Goal: Use online tool/utility

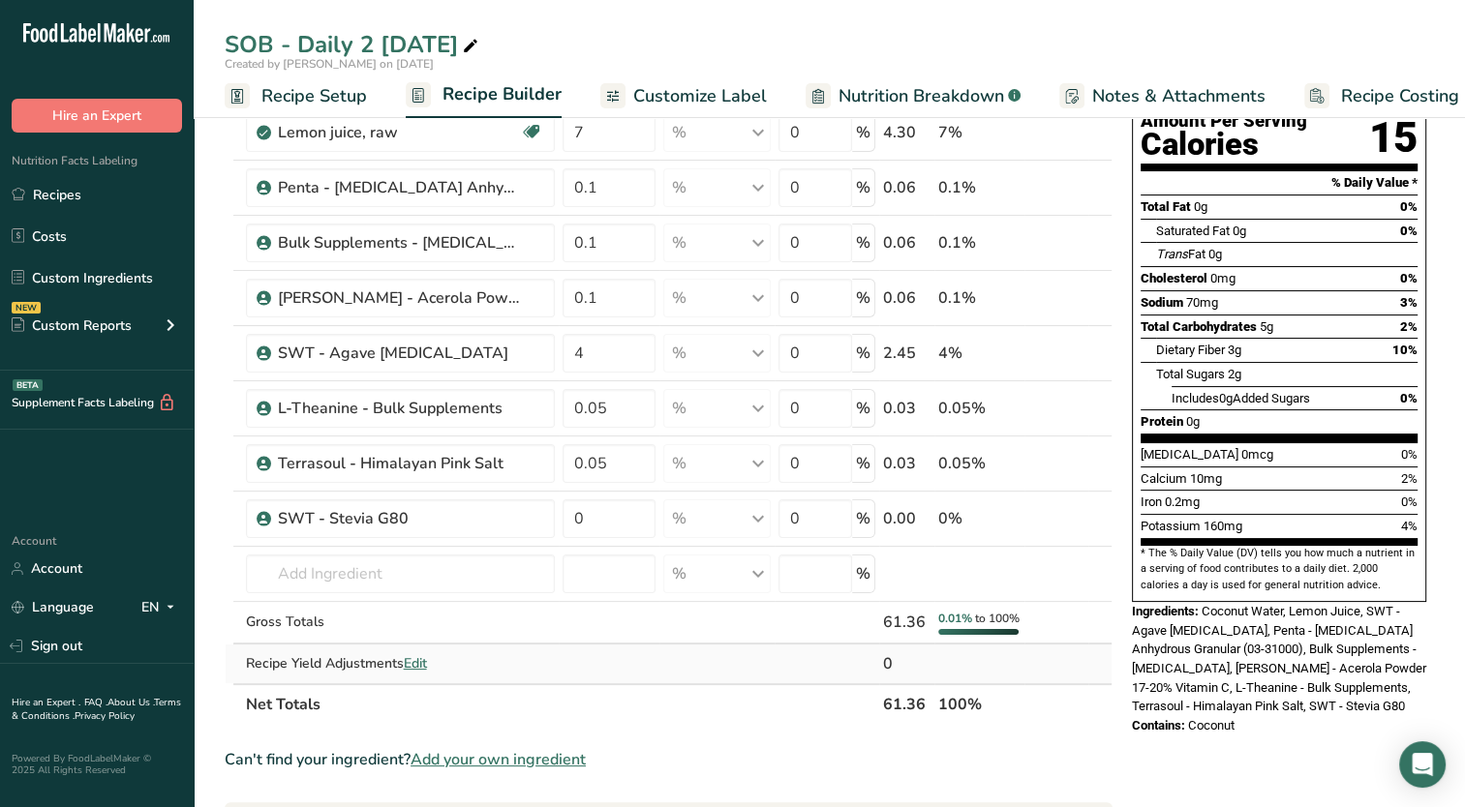
scroll to position [0, 7]
click at [1071, 724] on th at bounding box center [1056, 703] width 64 height 41
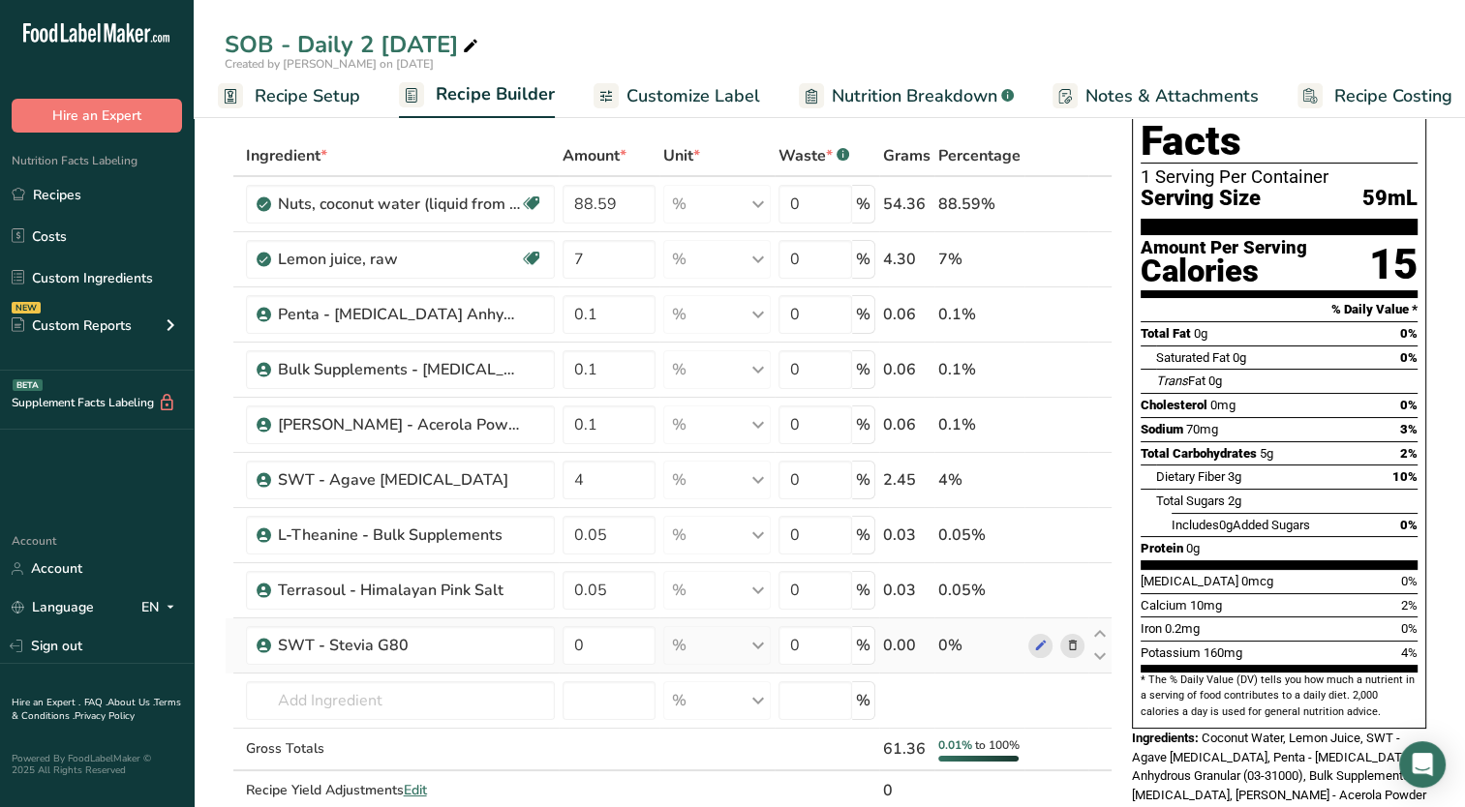
scroll to position [0, 0]
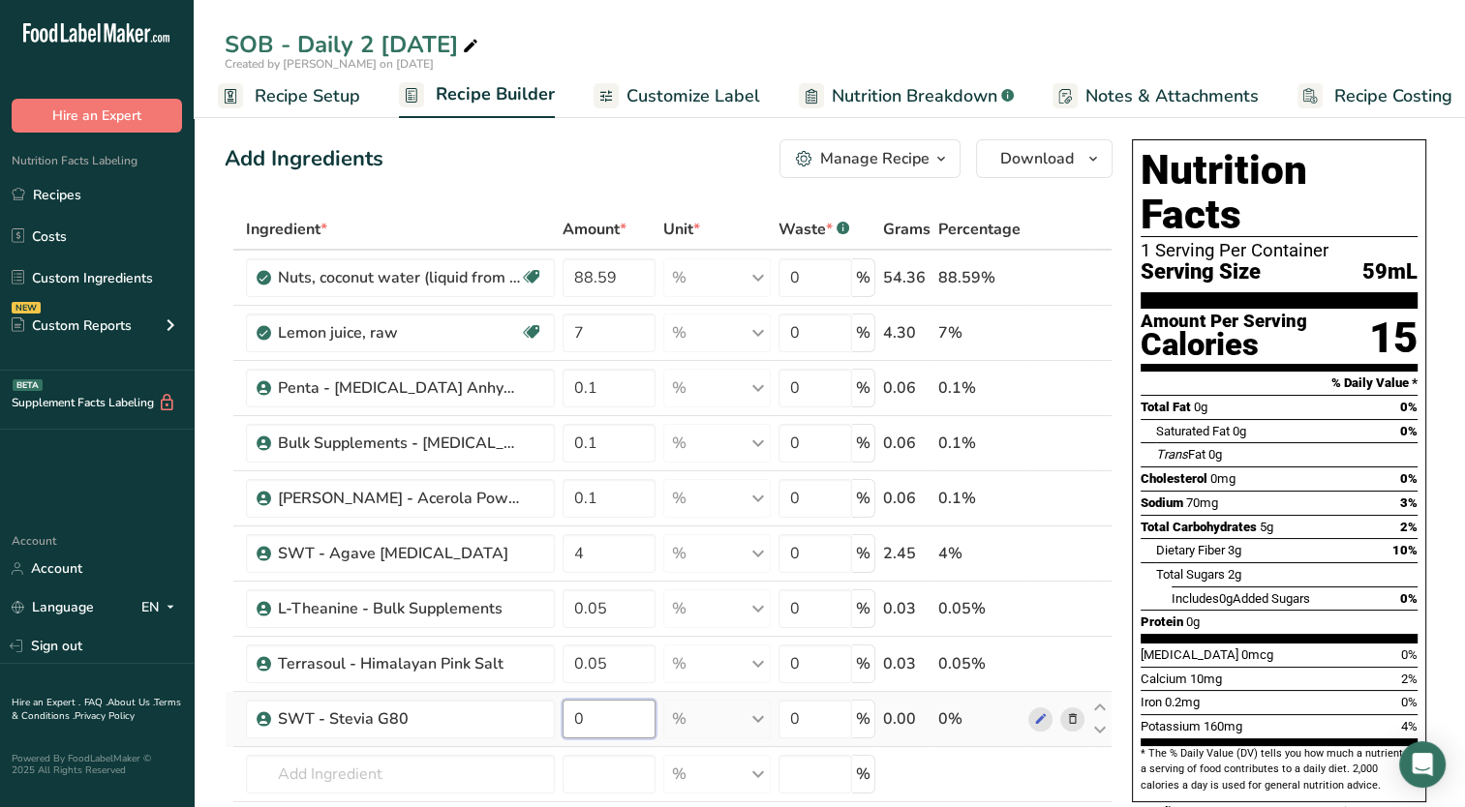
click at [615, 718] on input "0" at bounding box center [609, 719] width 94 height 39
type input "0.003"
click at [1217, 591] on section "Total Fat 0g 0% Saturated Fat 0g 0% Trans Fat 0g Cholesterol 0mg 0% Sodium 70mg…" at bounding box center [1278, 519] width 277 height 248
click at [604, 281] on input "88.59" at bounding box center [609, 277] width 94 height 39
drag, startPoint x: 604, startPoint y: 281, endPoint x: 627, endPoint y: 289, distance: 24.8
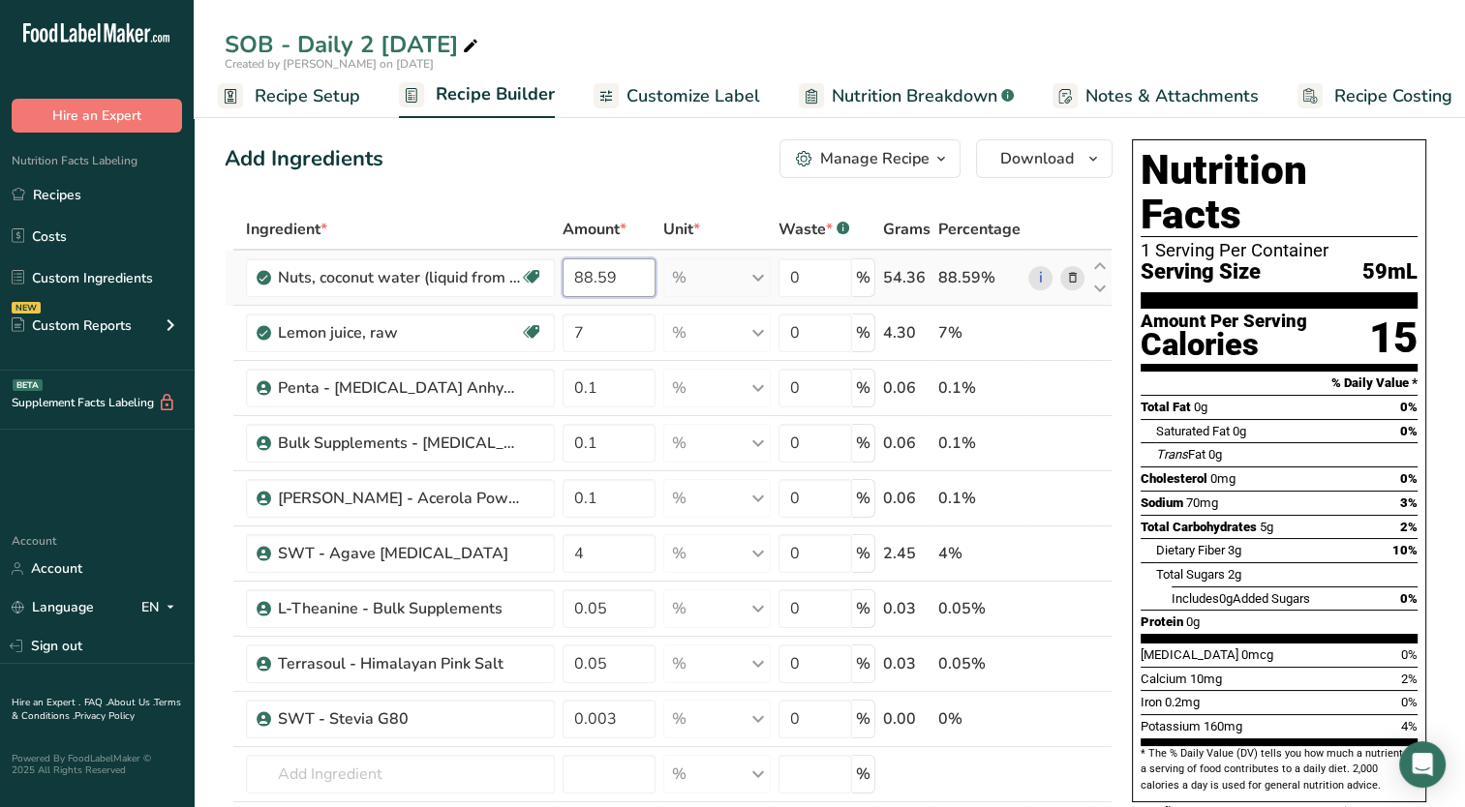
click at [627, 289] on input "88.59" at bounding box center [609, 277] width 94 height 39
type input "88.548"
click at [615, 343] on div "Ingredient * Amount * Unit * Waste * .a-a{fill:#347362;}.b-a{fill:#fff;} Grams …" at bounding box center [669, 576] width 888 height 734
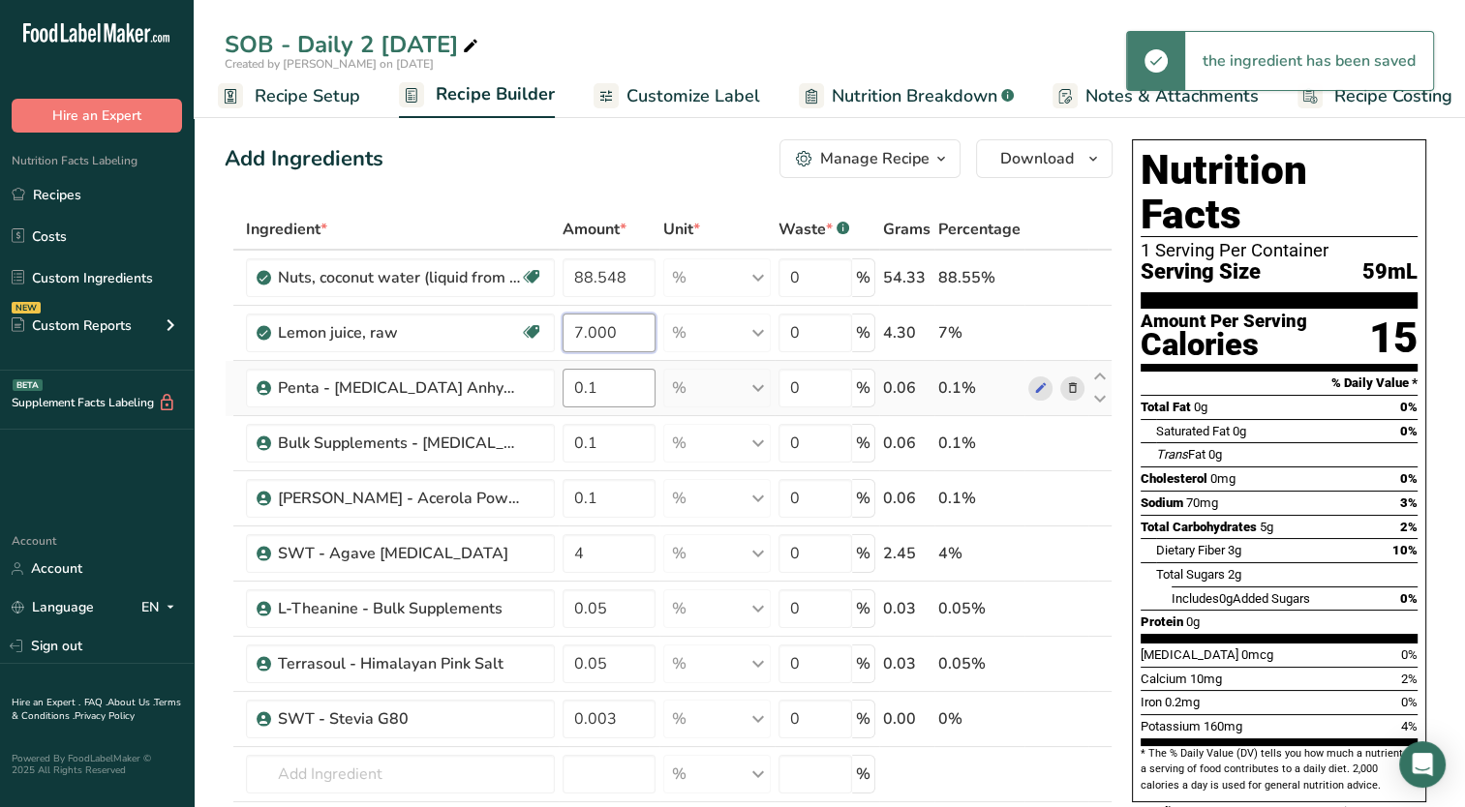
type input "7.000"
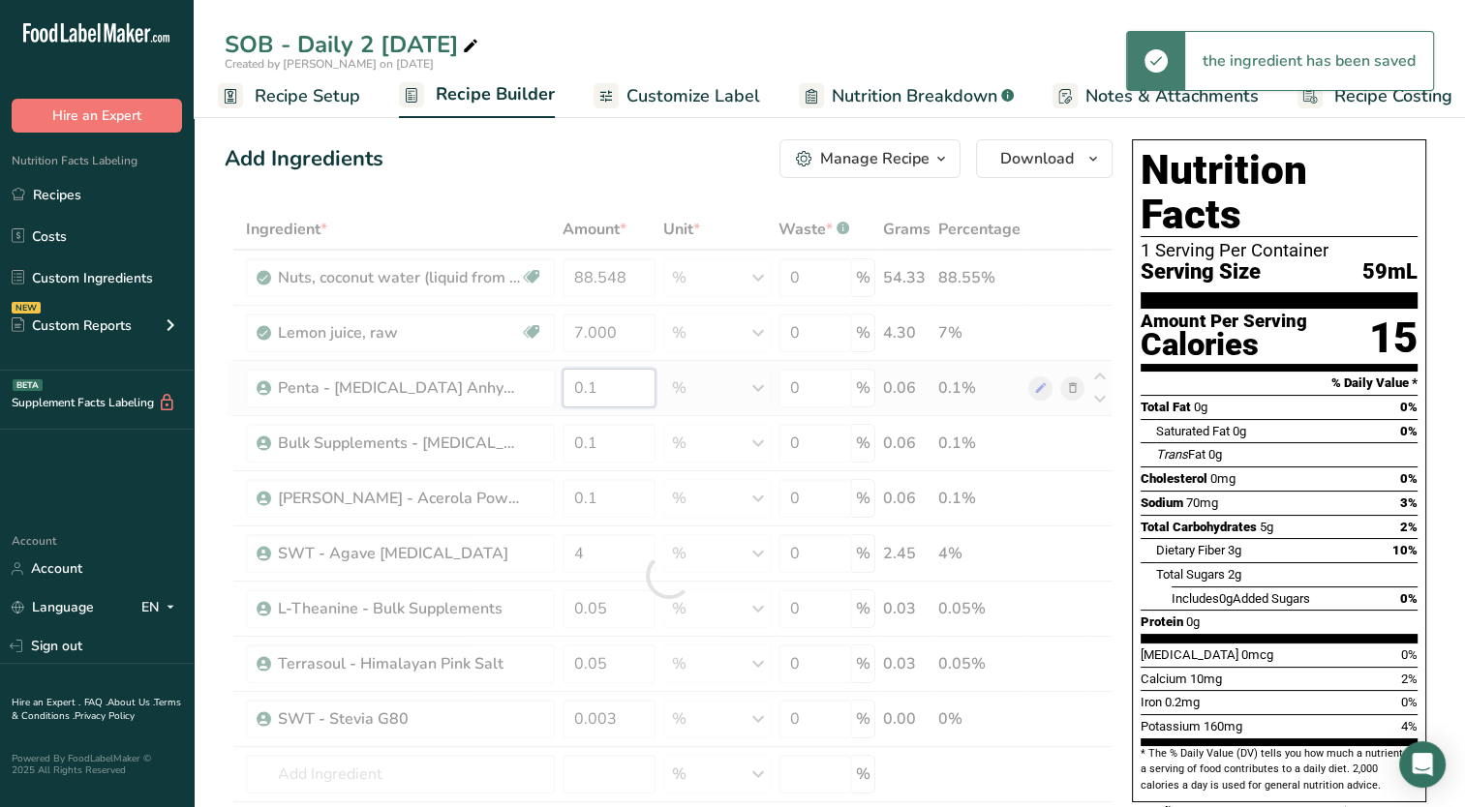
click at [609, 397] on div "Ingredient * Amount * Unit * Waste * .a-a{fill:#347362;}.b-a{fill:#fff;} Grams …" at bounding box center [669, 576] width 888 height 734
drag, startPoint x: 607, startPoint y: 335, endPoint x: 645, endPoint y: 339, distance: 38.0
click at [645, 339] on div "Ingredient * Amount * Unit * Waste * .a-a{fill:#347362;}.b-a{fill:#fff;} Grams …" at bounding box center [669, 576] width 888 height 734
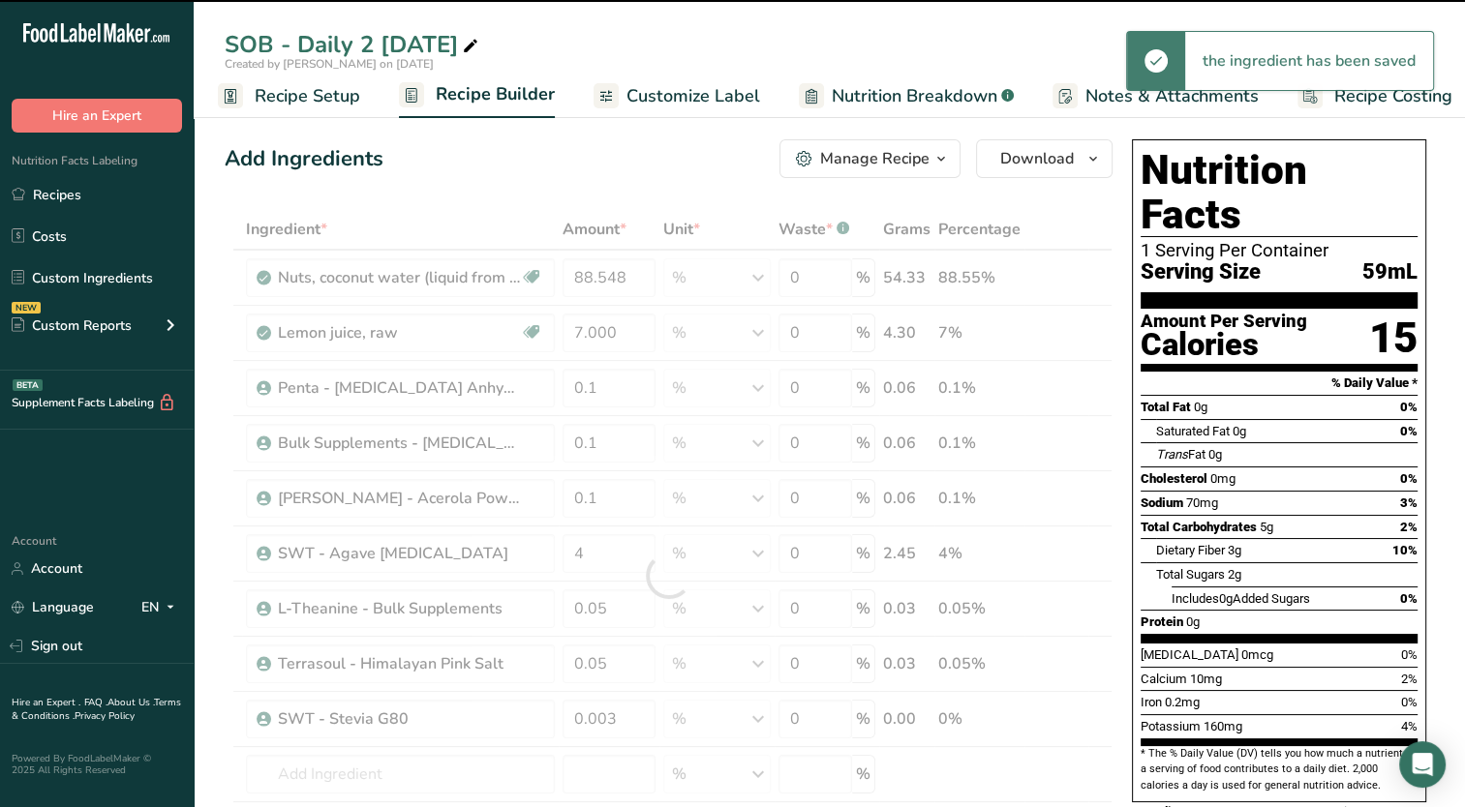
click at [622, 377] on div at bounding box center [669, 576] width 888 height 734
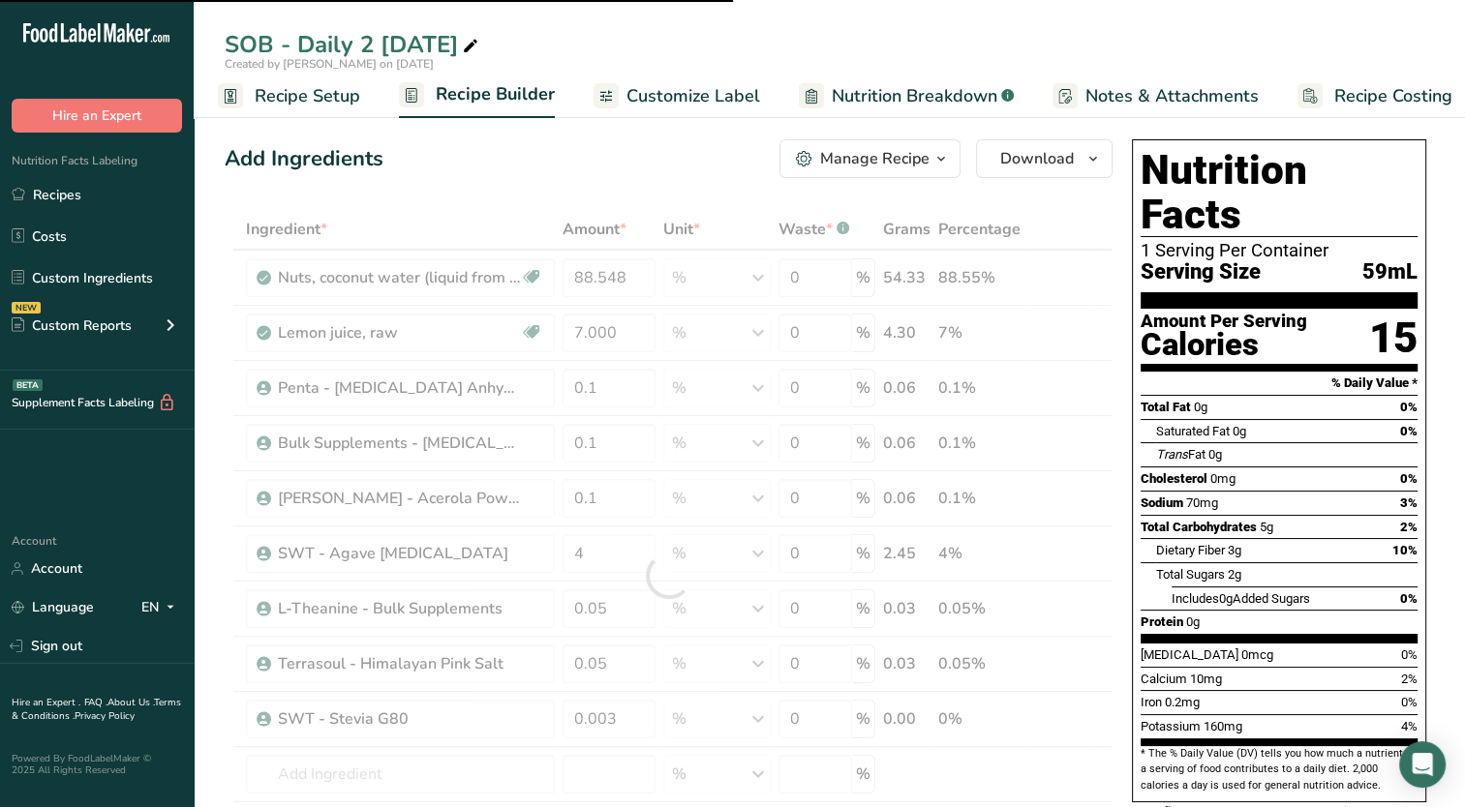
click at [618, 394] on div at bounding box center [669, 576] width 888 height 734
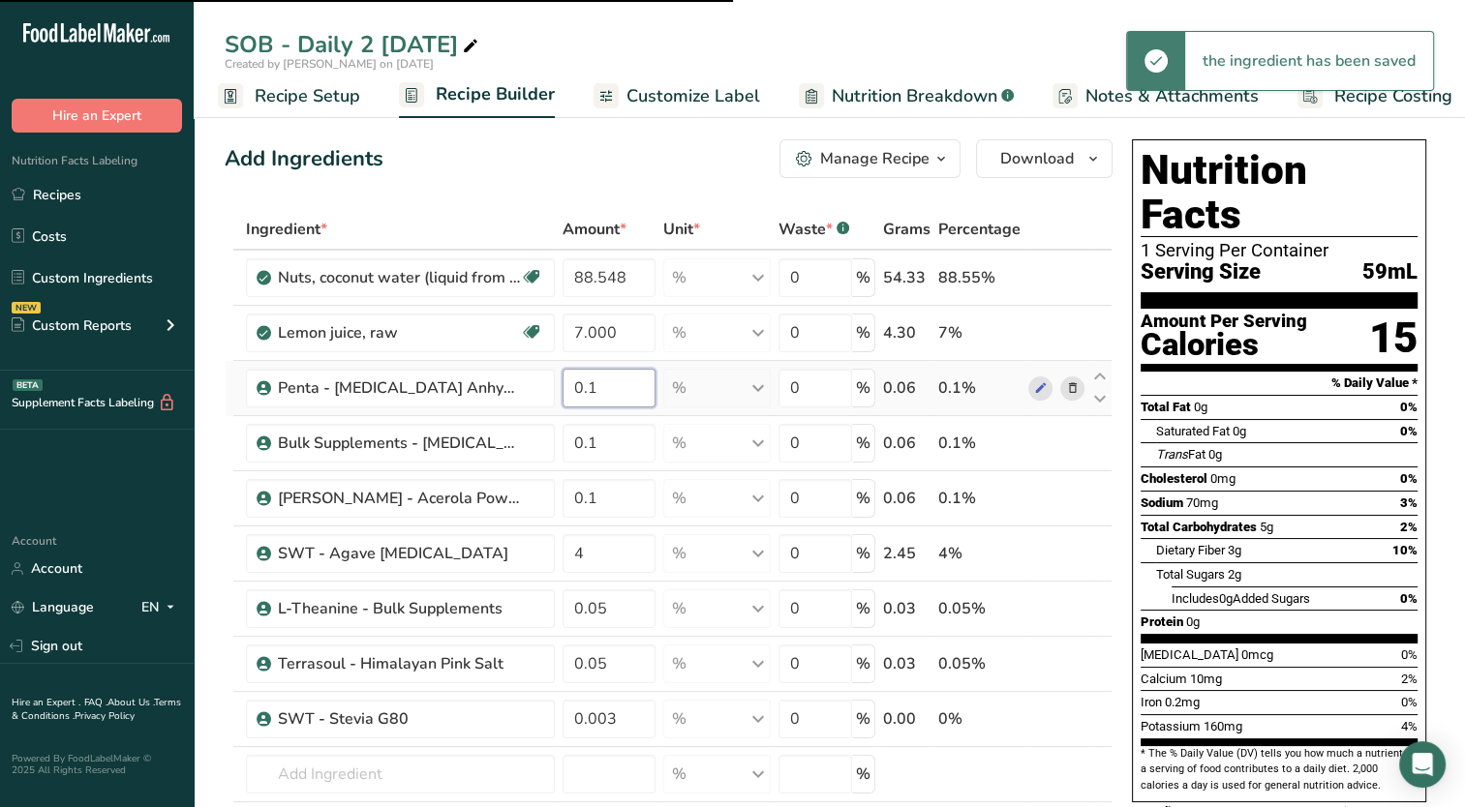
click at [614, 401] on input "0.1" at bounding box center [609, 388] width 94 height 39
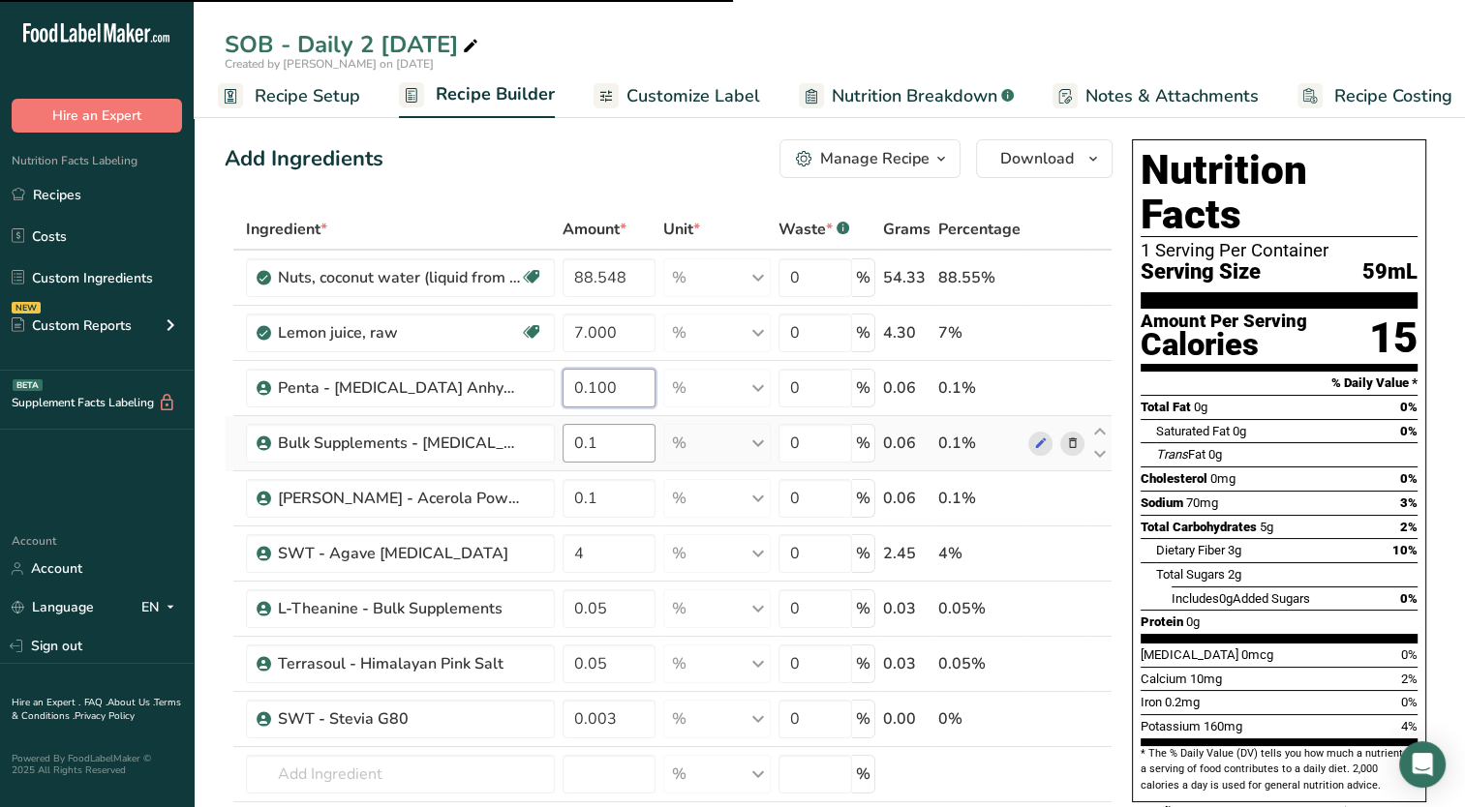
type input "0.100"
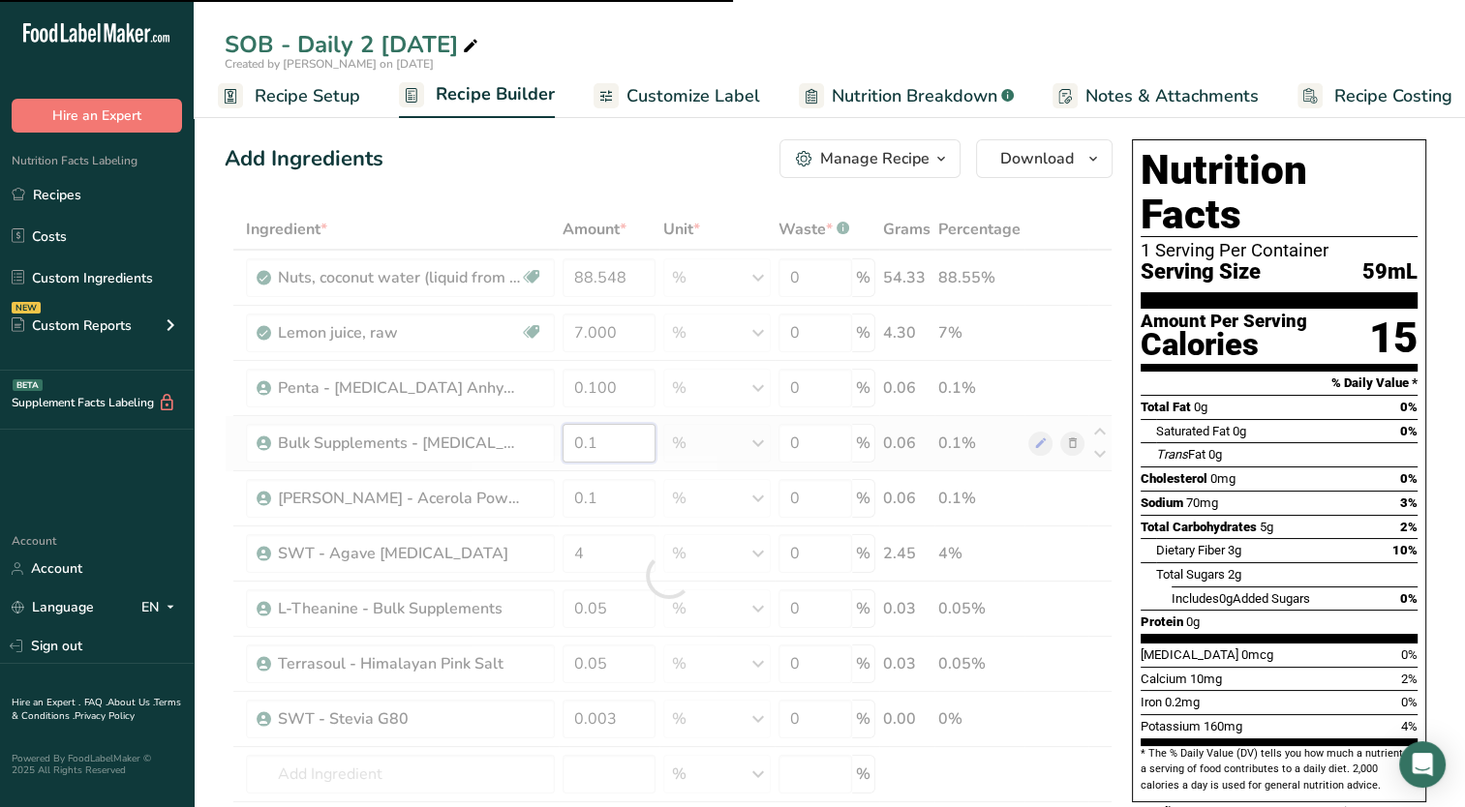
click at [609, 441] on div "Ingredient * Amount * Unit * Waste * .a-a{fill:#347362;}.b-a{fill:#fff;} Grams …" at bounding box center [669, 576] width 888 height 734
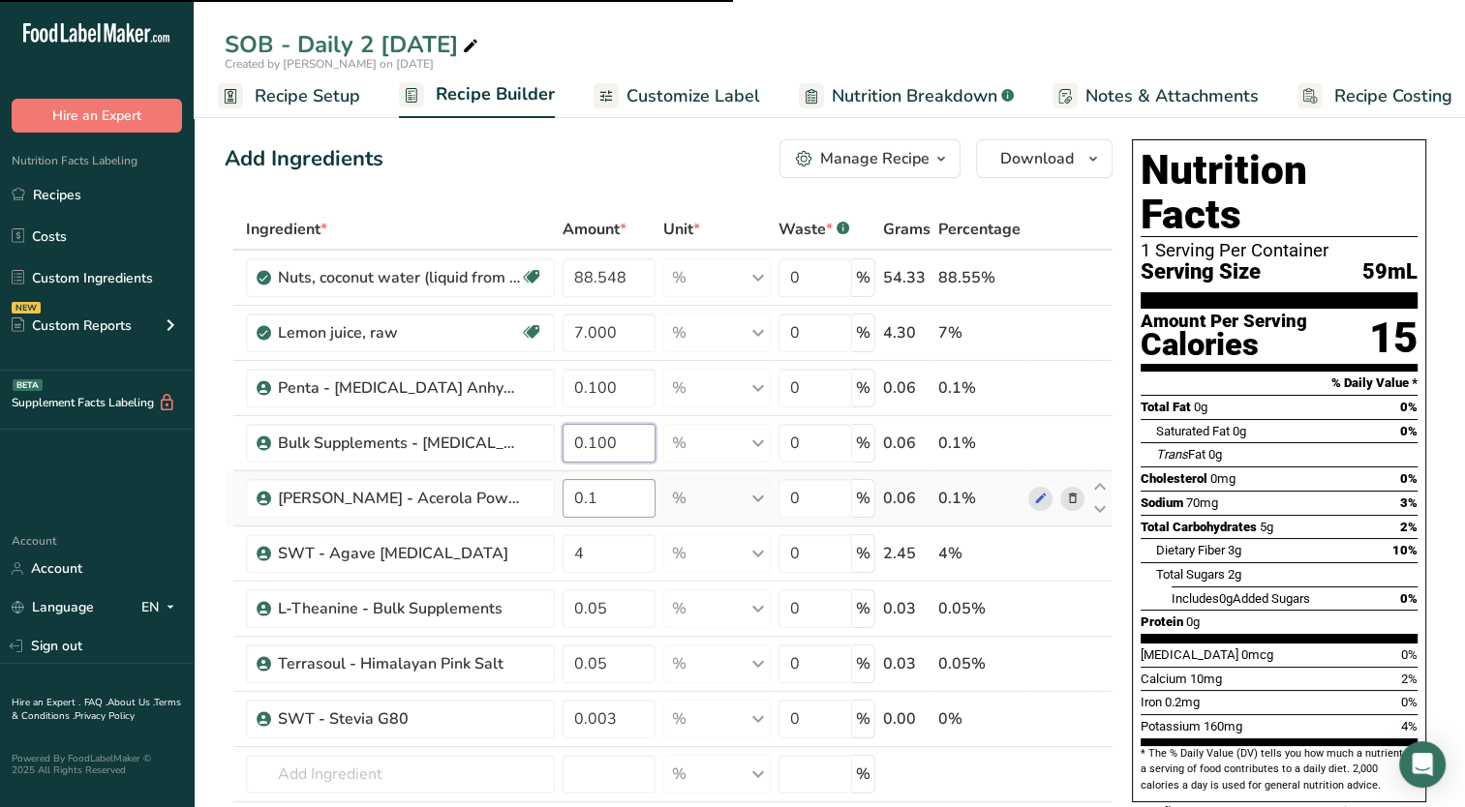
type input "0.100"
click at [612, 491] on div "Ingredient * Amount * Unit * Waste * .a-a{fill:#347362;}.b-a{fill:#fff;} Grams …" at bounding box center [669, 576] width 888 height 734
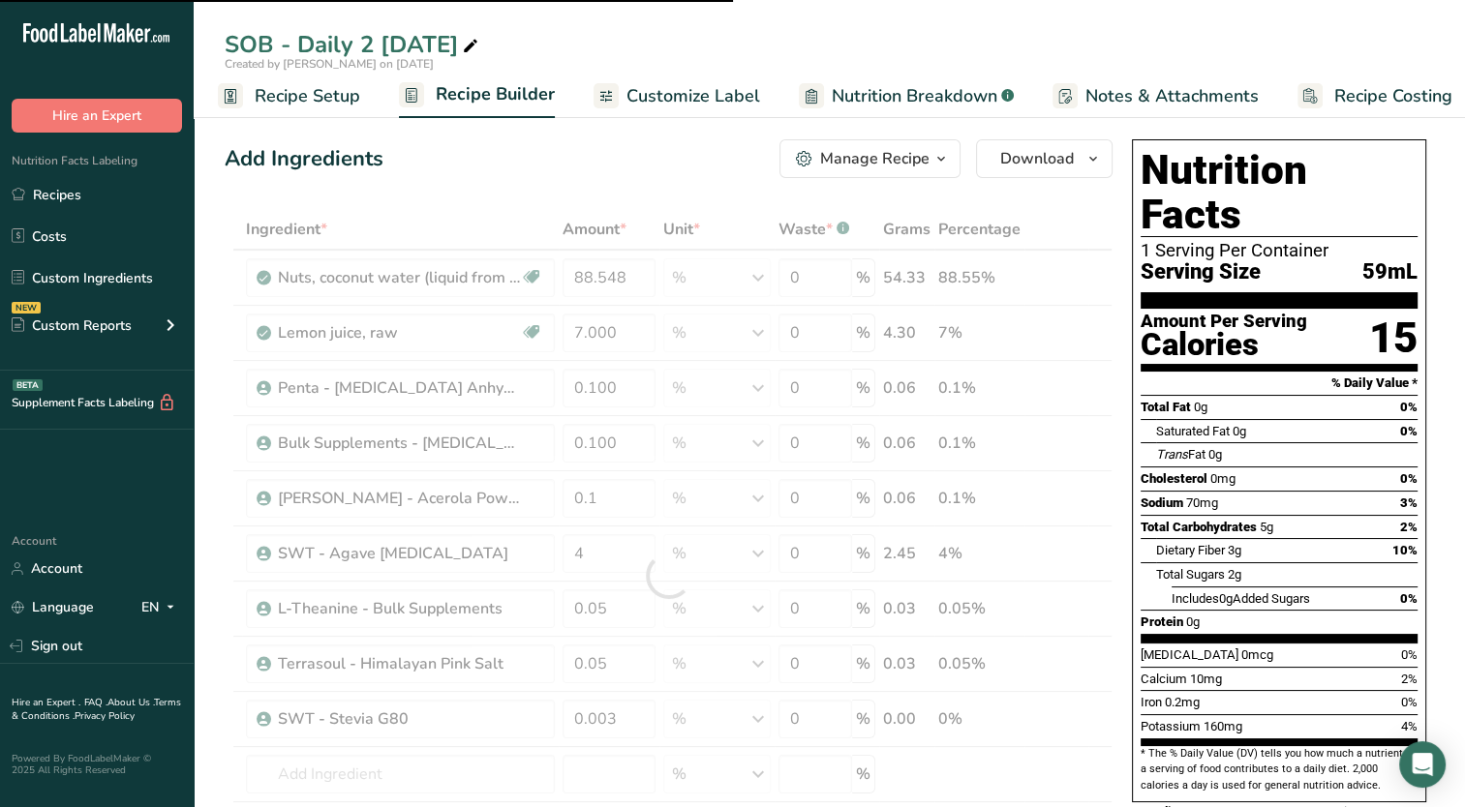
click at [613, 491] on div at bounding box center [669, 576] width 888 height 734
